Goal: Information Seeking & Learning: Check status

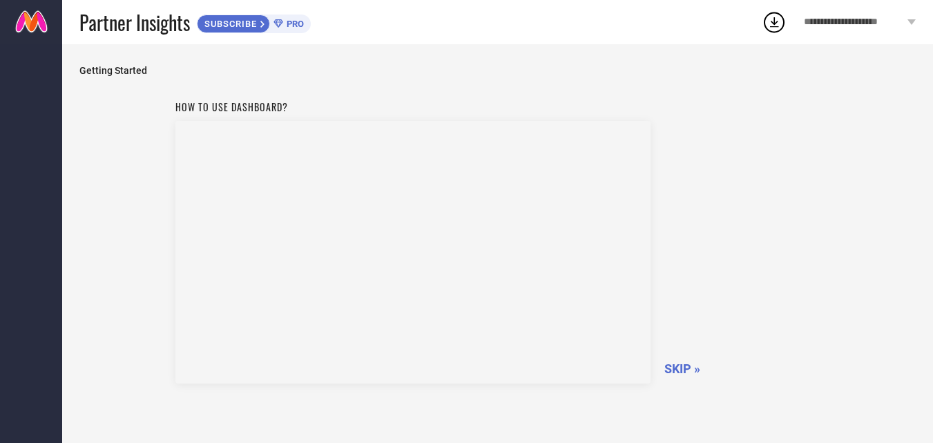
click at [673, 365] on span "SKIP »" at bounding box center [682, 368] width 36 height 15
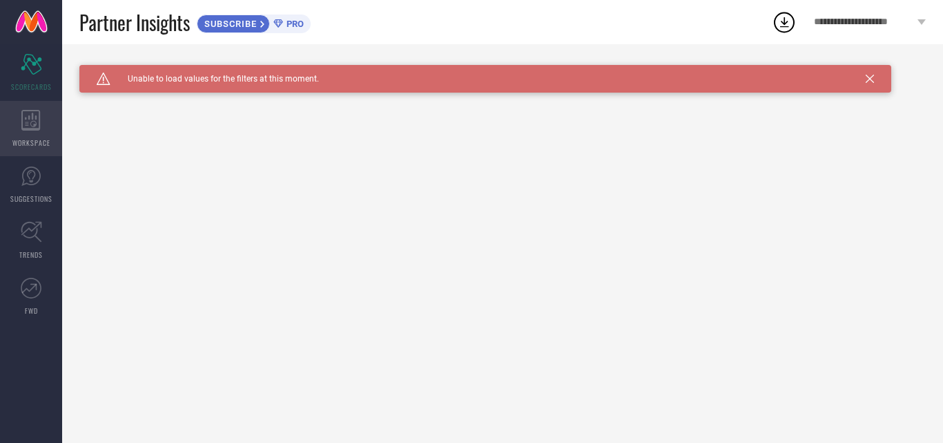
click at [27, 107] on div "WORKSPACE" at bounding box center [31, 128] width 62 height 55
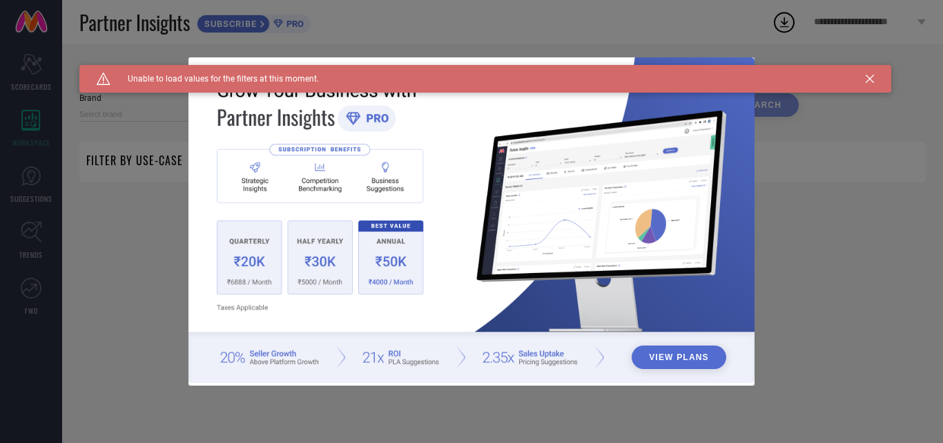
type input "1 STOP FASHION"
type input "All"
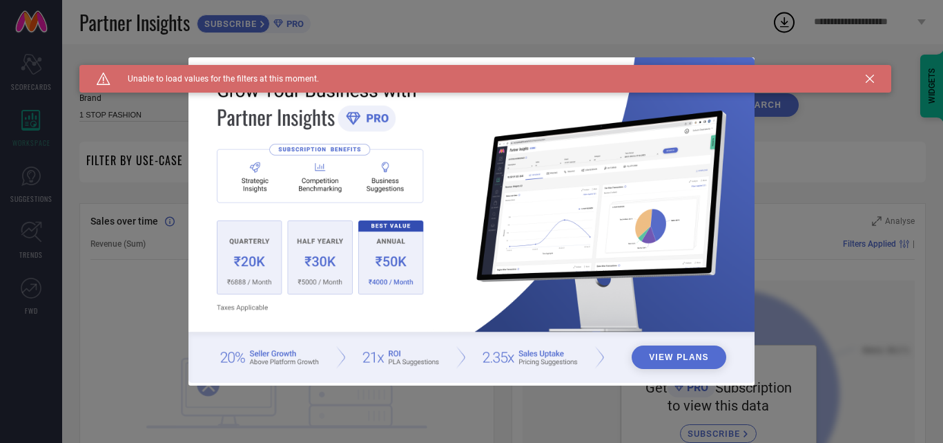
click at [869, 75] on icon at bounding box center [870, 79] width 8 height 8
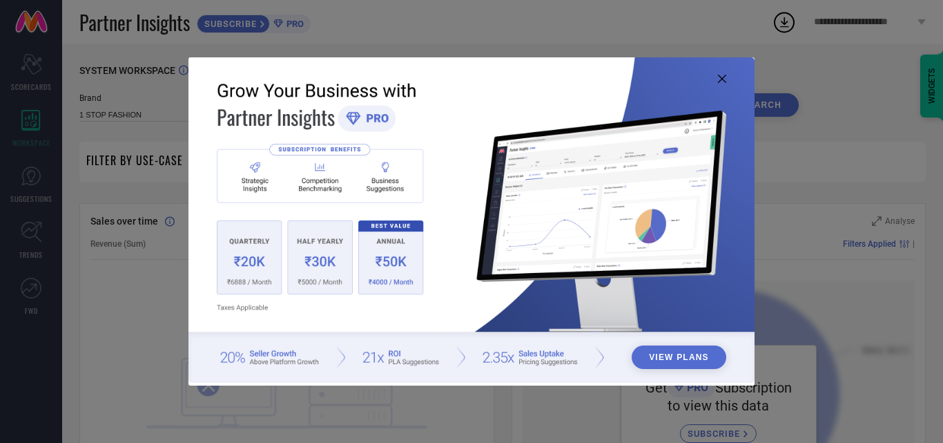
click at [722, 75] on icon at bounding box center [722, 79] width 8 height 8
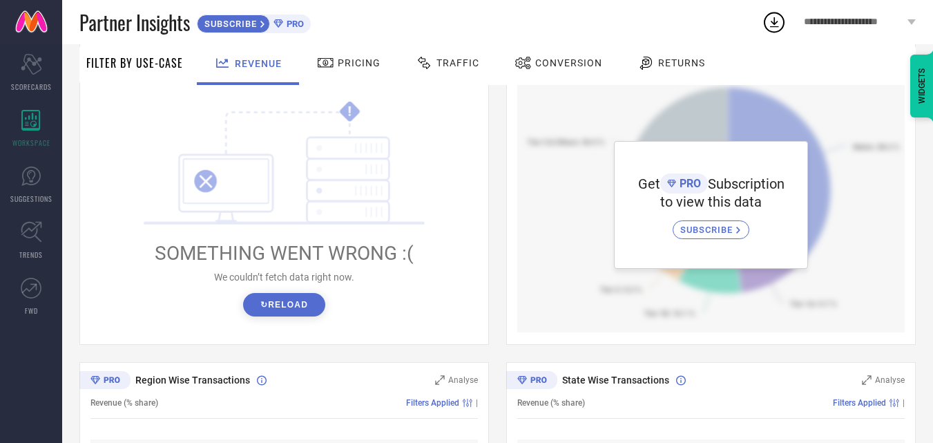
scroll to position [207, 0]
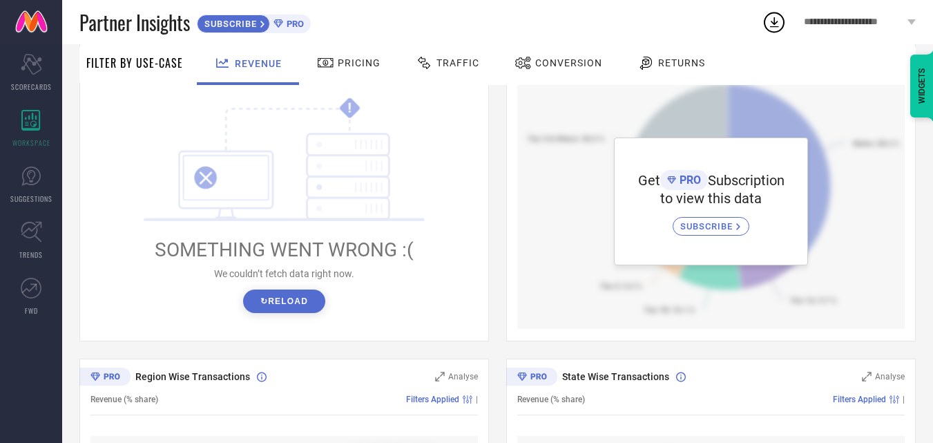
click at [300, 307] on button "↻ Reload" at bounding box center [284, 300] width 82 height 23
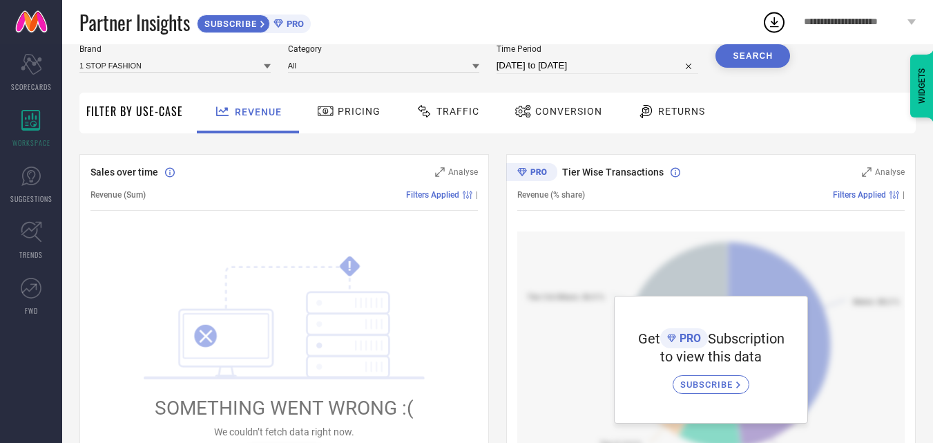
scroll to position [0, 0]
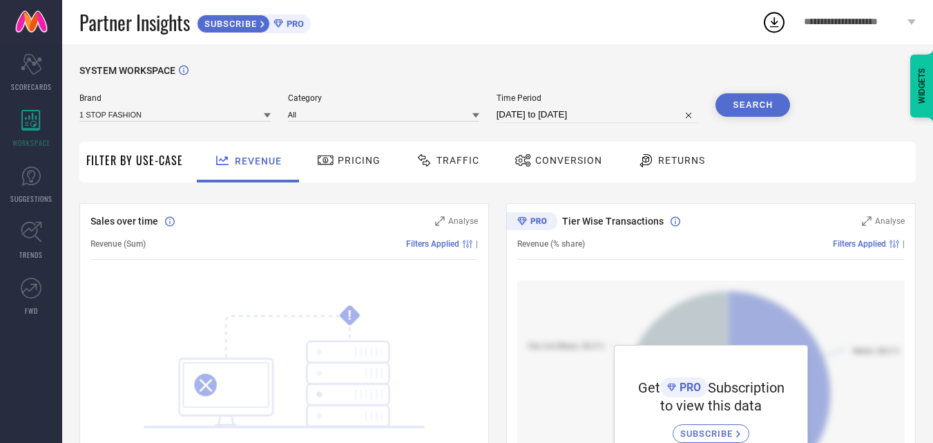
click at [343, 164] on span "Pricing" at bounding box center [359, 160] width 43 height 11
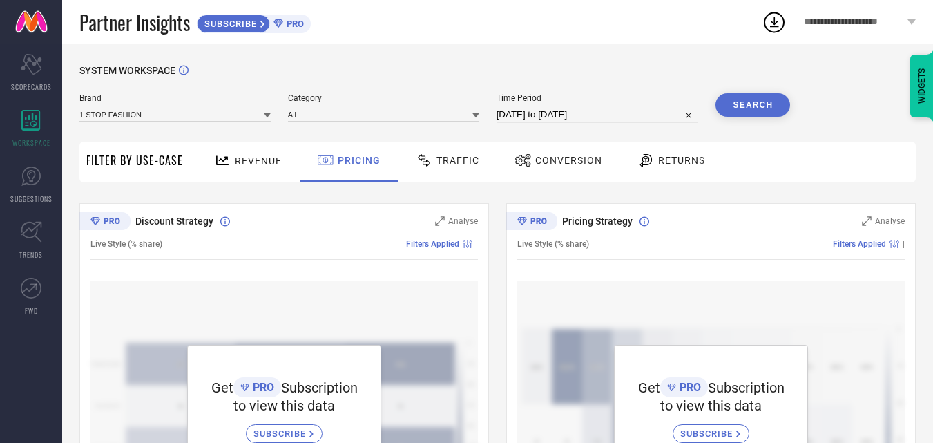
click at [259, 160] on span "Revenue" at bounding box center [258, 160] width 47 height 11
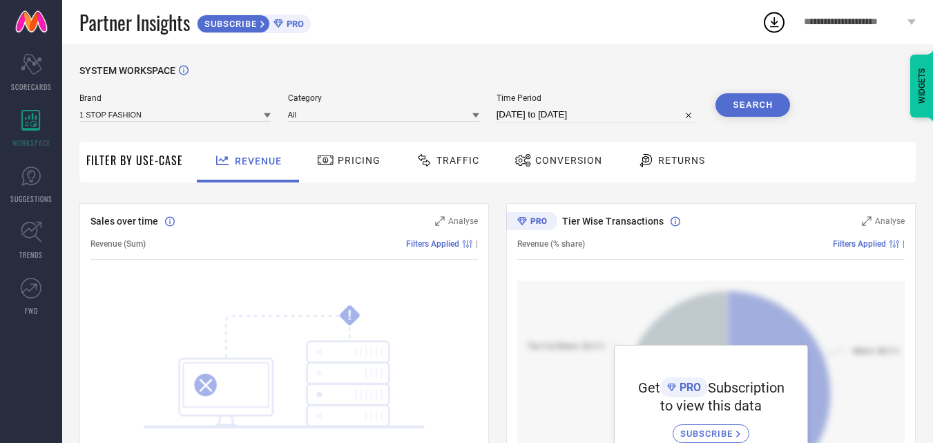
click at [371, 166] on span "Pricing" at bounding box center [359, 160] width 43 height 11
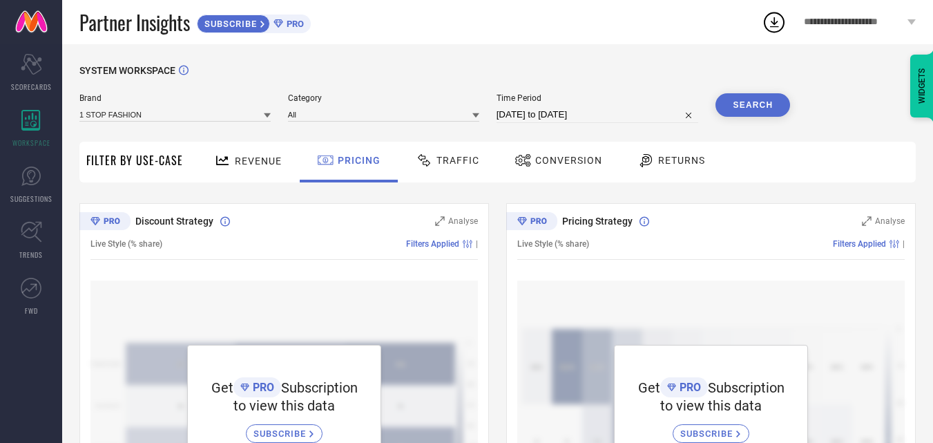
click at [470, 167] on div "Traffic" at bounding box center [447, 159] width 70 height 23
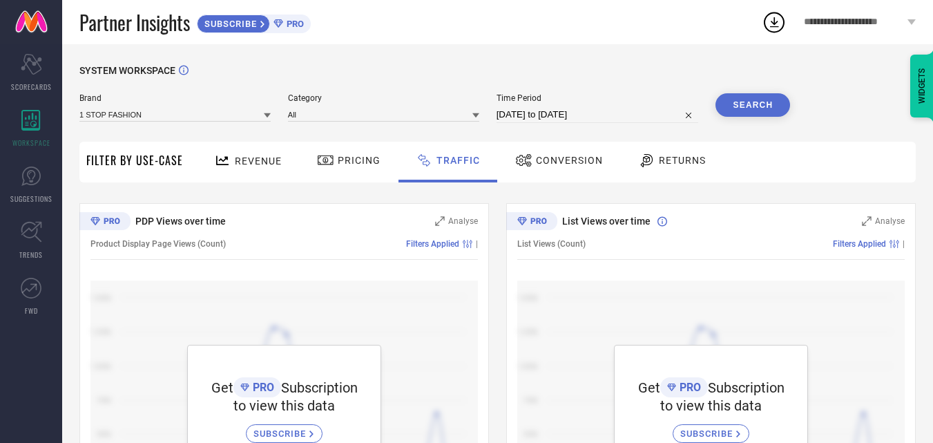
click at [534, 221] on icon at bounding box center [539, 221] width 16 height 6
click at [107, 220] on icon at bounding box center [112, 221] width 16 height 6
click at [244, 15] on div "SUBSCRIBE" at bounding box center [233, 24] width 73 height 19
click at [16, 175] on link "SUGGESTIONS" at bounding box center [31, 184] width 62 height 55
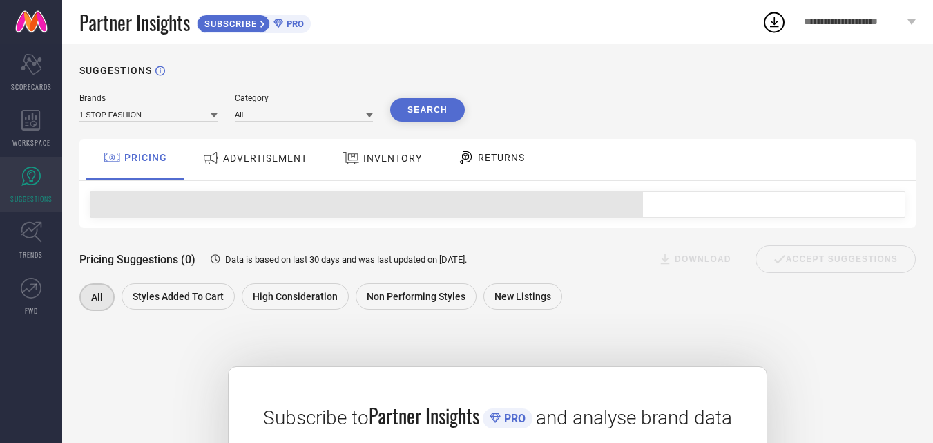
click at [417, 150] on div "INVENTORY" at bounding box center [382, 158] width 86 height 25
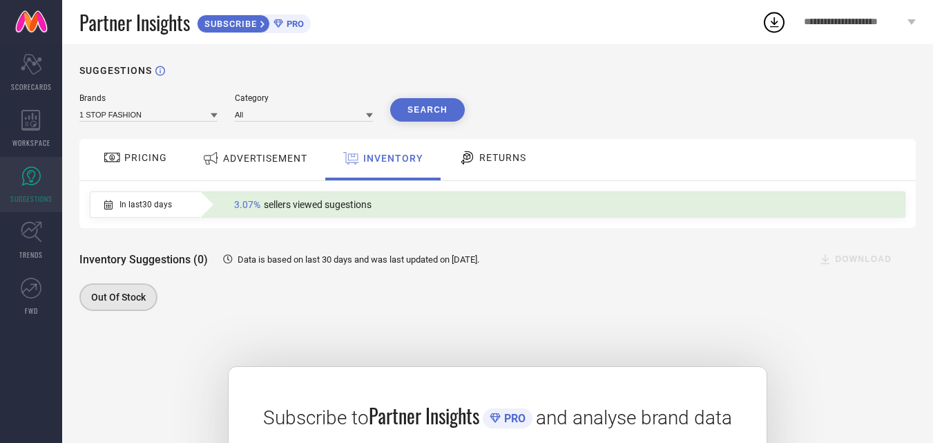
click at [151, 164] on div "PRICING" at bounding box center [135, 157] width 70 height 23
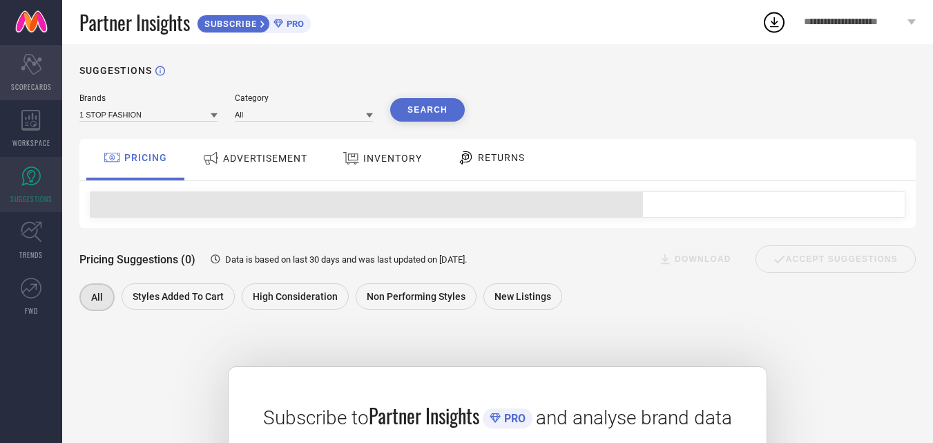
click at [36, 80] on div "Scorecard SCORECARDS" at bounding box center [31, 72] width 62 height 55
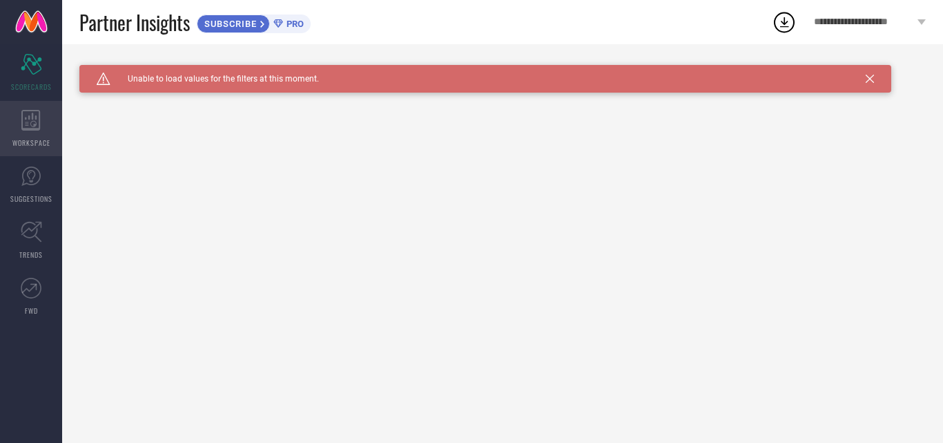
click at [45, 115] on div "WORKSPACE" at bounding box center [31, 128] width 62 height 55
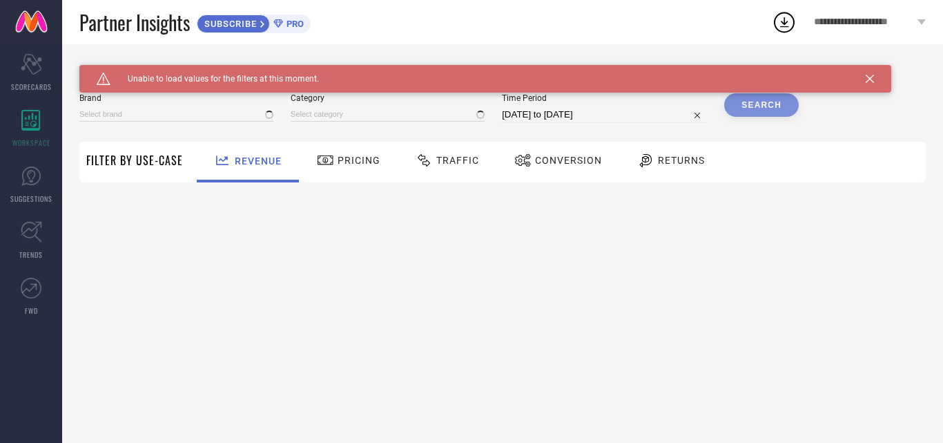
type input "1 STOP FASHION"
type input "All"
